Goal: Information Seeking & Learning: Learn about a topic

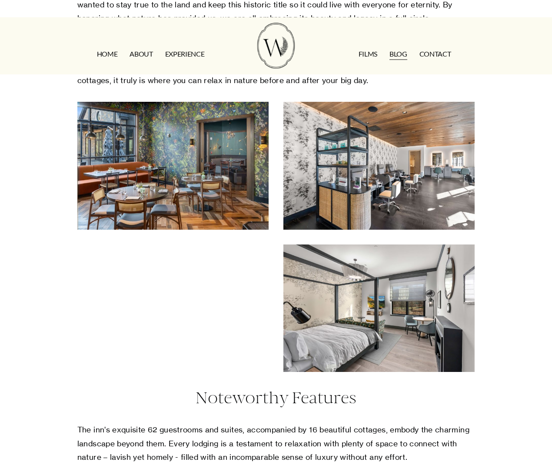
scroll to position [787, 0]
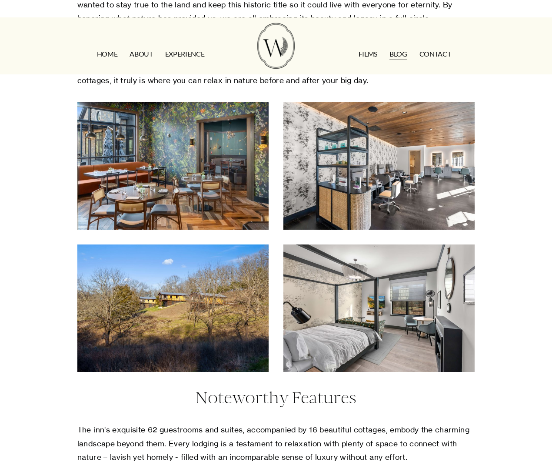
click at [184, 346] on div at bounding box center [172, 307] width 191 height 127
click at [202, 362] on div at bounding box center [172, 307] width 191 height 127
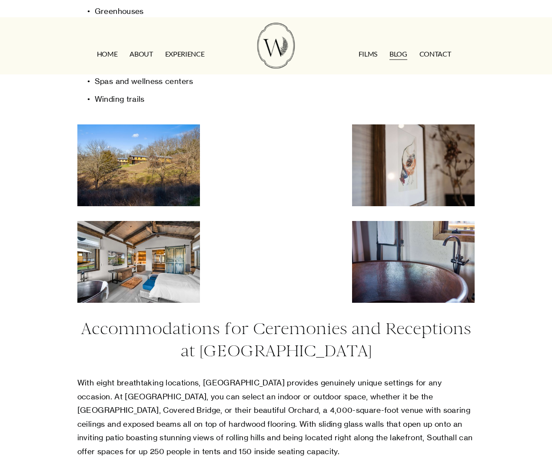
scroll to position [1289, 0]
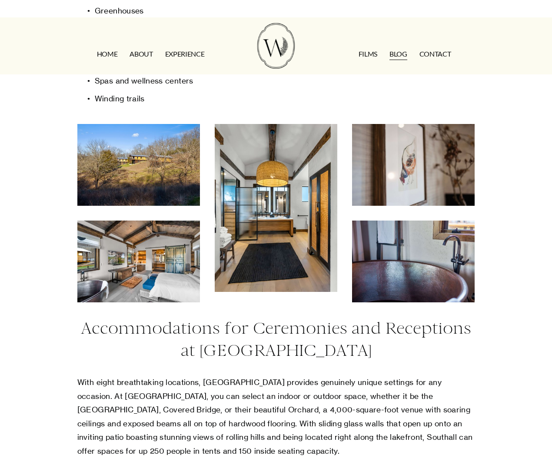
click at [156, 177] on div at bounding box center [138, 165] width 123 height 82
click at [159, 285] on div at bounding box center [138, 261] width 123 height 82
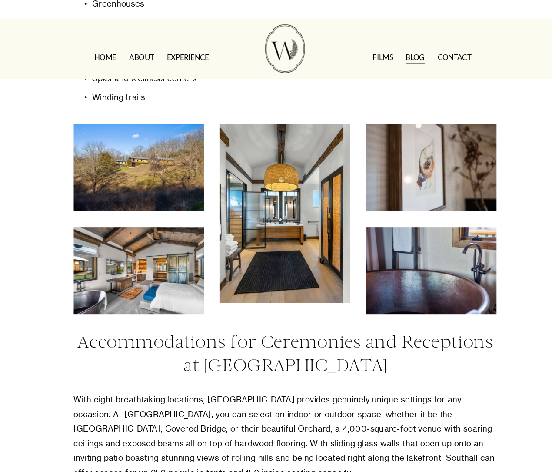
scroll to position [1292, 0]
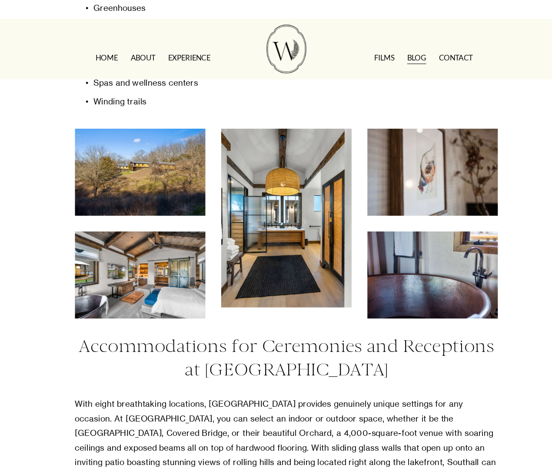
click at [298, 261] on div at bounding box center [276, 205] width 123 height 168
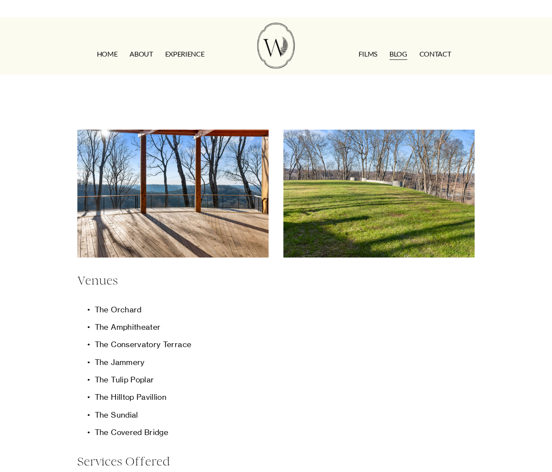
scroll to position [2310, 0]
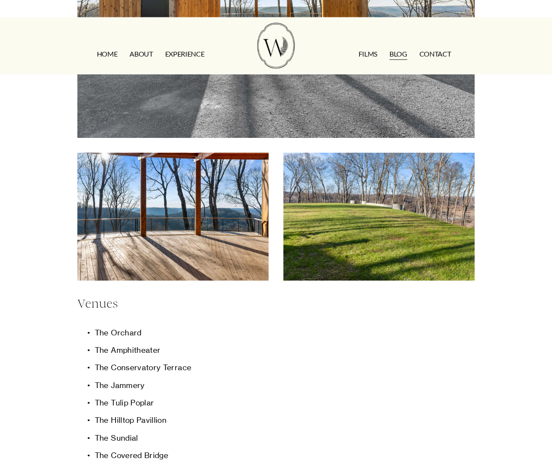
click at [416, 253] on div at bounding box center [378, 216] width 191 height 127
click at [423, 248] on div at bounding box center [378, 216] width 191 height 127
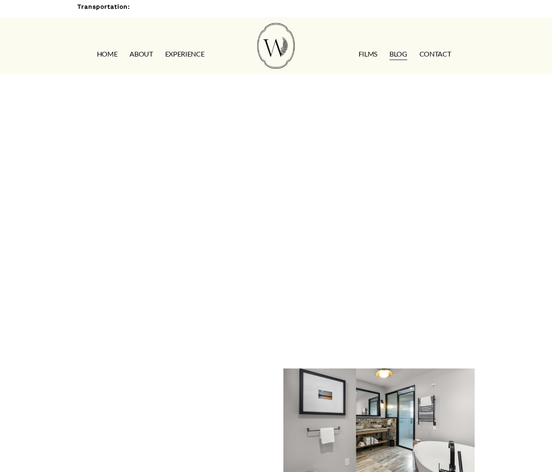
scroll to position [3978, 0]
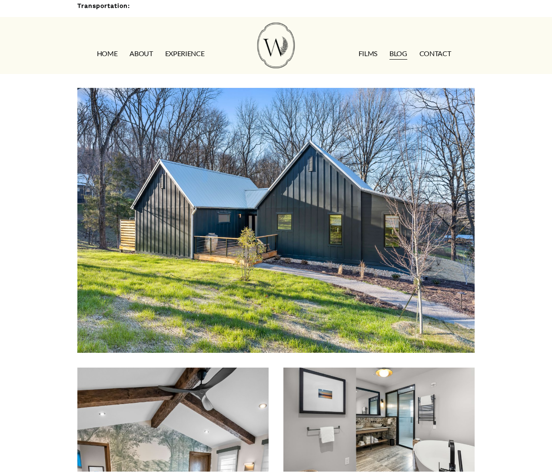
click at [422, 274] on div at bounding box center [275, 220] width 397 height 265
click at [403, 218] on div at bounding box center [275, 220] width 397 height 265
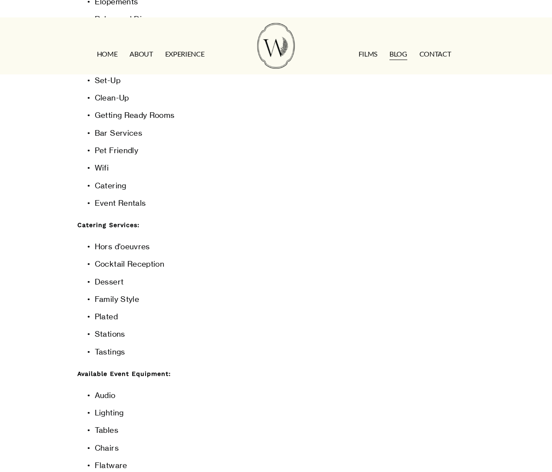
scroll to position [3389, 0]
